Goal: Check status: Check status

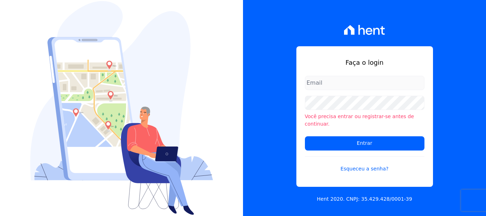
type input "[EMAIL_ADDRESS][DOMAIN_NAME]"
drag, startPoint x: 399, startPoint y: 85, endPoint x: 399, endPoint y: 91, distance: 6.4
click at [399, 85] on input "[EMAIL_ADDRESS][DOMAIN_NAME]" at bounding box center [365, 83] width 120 height 14
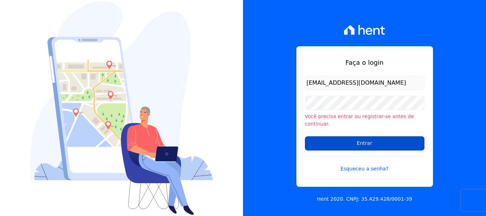
click at [365, 138] on input "Entrar" at bounding box center [365, 143] width 120 height 14
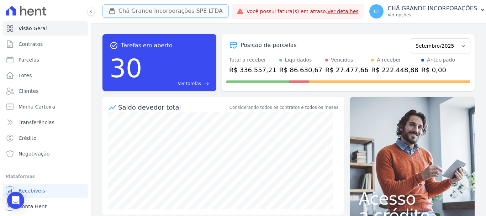
click at [141, 13] on button "Chã Grande Incorporações SPE LTDA" at bounding box center [165, 11] width 126 height 14
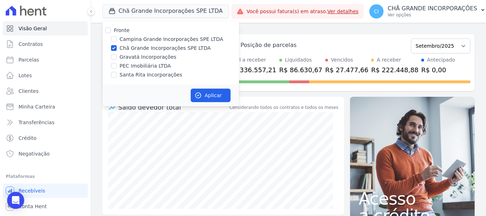
click at [110, 47] on div "Chã Grande Incorporações SPE LTDA" at bounding box center [170, 47] width 137 height 7
click at [112, 49] on input "Chã Grande Incorporações SPE LTDA" at bounding box center [114, 48] width 6 height 6
checkbox input "false"
click at [112, 40] on input "Campina Grande Incorporações SPE LTDA" at bounding box center [114, 39] width 6 height 6
checkbox input "true"
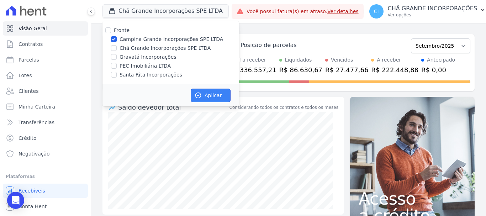
click at [224, 94] on button "Aplicar" at bounding box center [211, 96] width 40 height 14
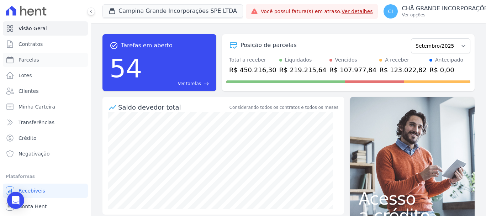
click at [31, 59] on span "Parcelas" at bounding box center [29, 59] width 21 height 7
click at [28, 57] on span "Parcelas" at bounding box center [29, 59] width 21 height 7
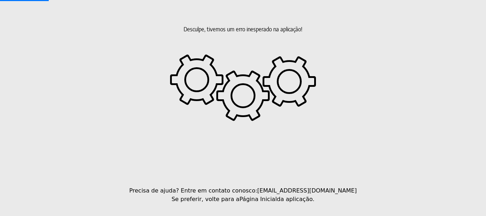
select select
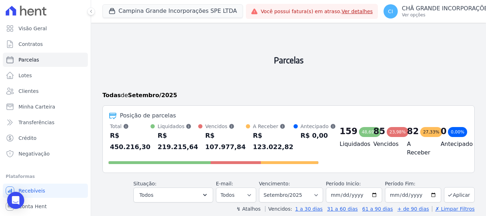
click at [346, 80] on h2 "Parcelas" at bounding box center [288, 59] width 372 height 63
click at [34, 56] on span "Parcelas" at bounding box center [29, 59] width 21 height 7
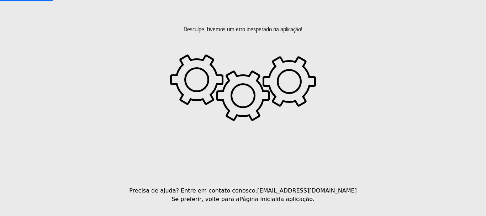
select select
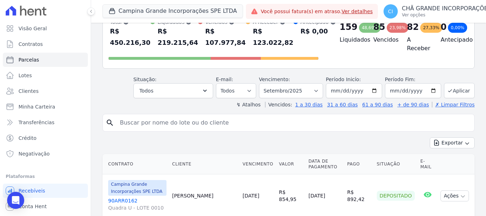
scroll to position [107, 0]
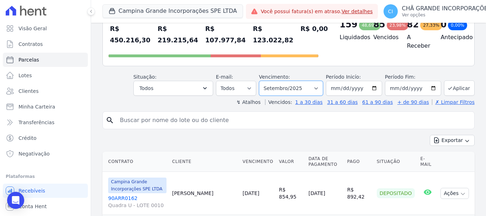
click at [281, 89] on select "Filtrar por período ──────── Todos os meses Janeiro/2023 Fevereiro/2023 Março/2…" at bounding box center [291, 88] width 64 height 15
select select "08/2025"
click at [264, 81] on select "Filtrar por período ──────── Todos os meses Janeiro/2023 Fevereiro/2023 Março/2…" at bounding box center [291, 88] width 64 height 15
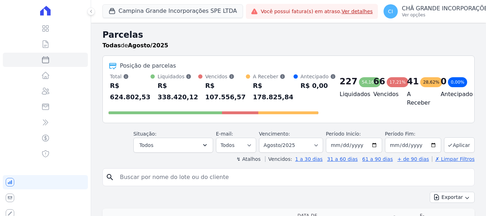
select select
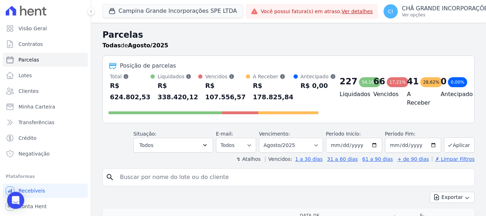
click at [217, 176] on input "search" at bounding box center [294, 177] width 356 height 14
type input "maria de lourdes"
select select
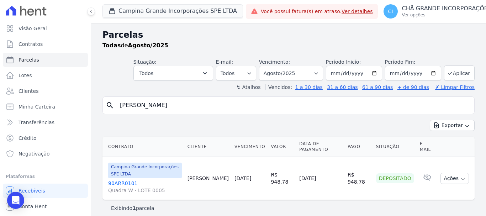
scroll to position [6, 0]
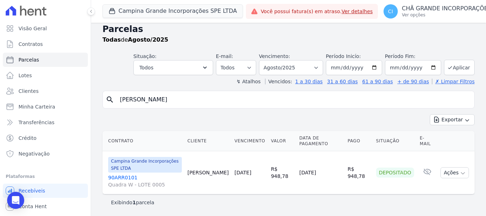
click at [121, 176] on link "90ARR0101 Quadra W - LOTE 0005" at bounding box center [145, 181] width 74 height 14
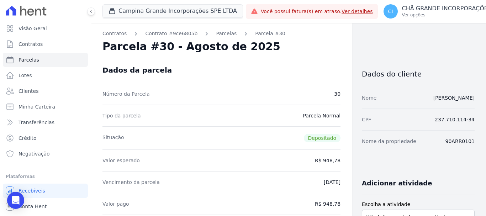
select select
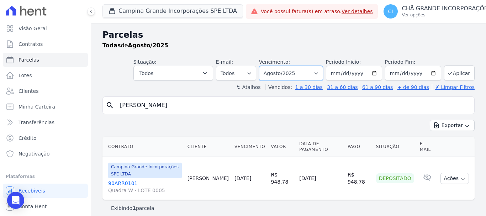
click at [295, 71] on select "Filtrar por período ──────── Todos os meses Janeiro/2023 Fevereiro/2023 Março/2…" at bounding box center [291, 73] width 64 height 15
select select "09/2025"
click at [264, 66] on select "Filtrar por período ──────── Todos os meses Janeiro/2023 Fevereiro/2023 Março/2…" at bounding box center [291, 73] width 64 height 15
select select
click at [128, 183] on link "90ARR0101 Quadra W - LOTE 0005" at bounding box center [145, 187] width 74 height 14
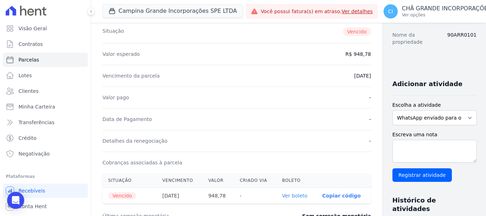
scroll to position [107, 0]
click at [282, 194] on link "Ver boleto" at bounding box center [294, 196] width 25 height 6
select select
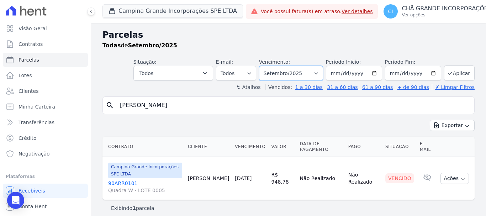
click at [286, 72] on select "Filtrar por período ──────── Todos os meses Janeiro/2023 Fevereiro/2023 Março/2…" at bounding box center [291, 73] width 64 height 15
select select "08/2025"
click at [264, 66] on select "Filtrar por período ──────── Todos os meses Janeiro/2023 Fevereiro/2023 Março/2…" at bounding box center [291, 73] width 64 height 15
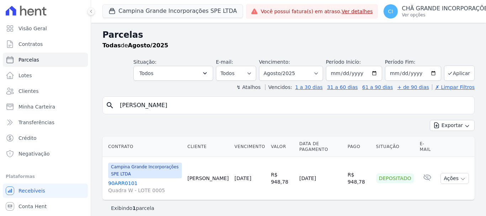
select select
click at [122, 183] on link "90ARR0101 Quadra W - LOTE 0005" at bounding box center [145, 187] width 74 height 14
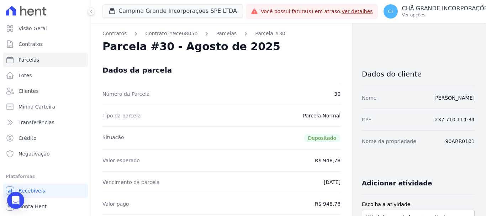
select select
